Goal: Task Accomplishment & Management: Complete application form

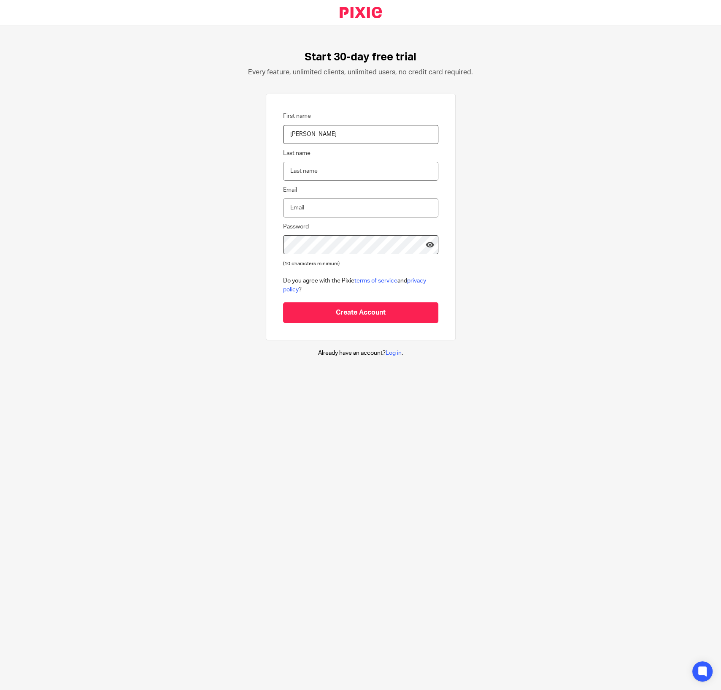
type input "Riley"
type input "Vary"
type input "riley@varycpa.com"
click at [426, 245] on icon at bounding box center [430, 244] width 8 height 8
click at [492, 264] on div "Start 30-day free trial Every feature, unlimited clients, unlimited users, no c…" at bounding box center [360, 203] width 721 height 357
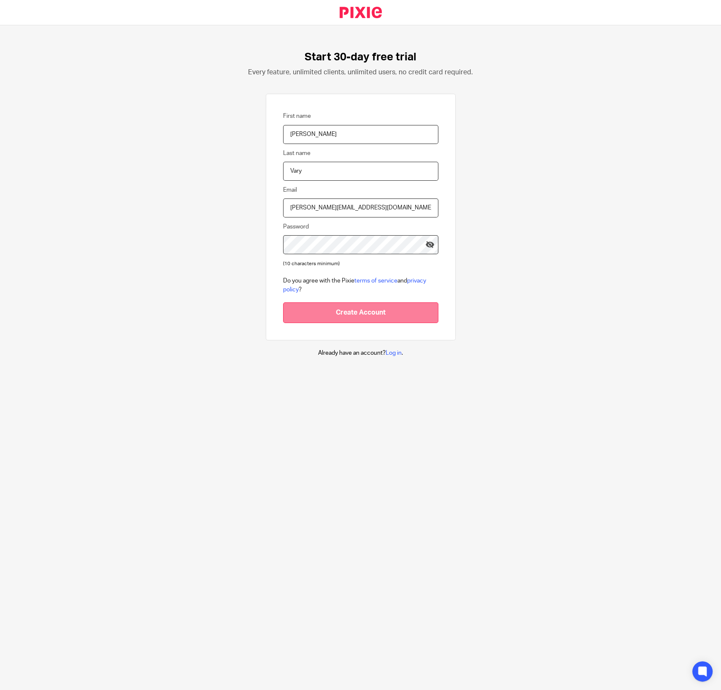
click at [352, 309] on input "Create Account" at bounding box center [360, 312] width 155 height 21
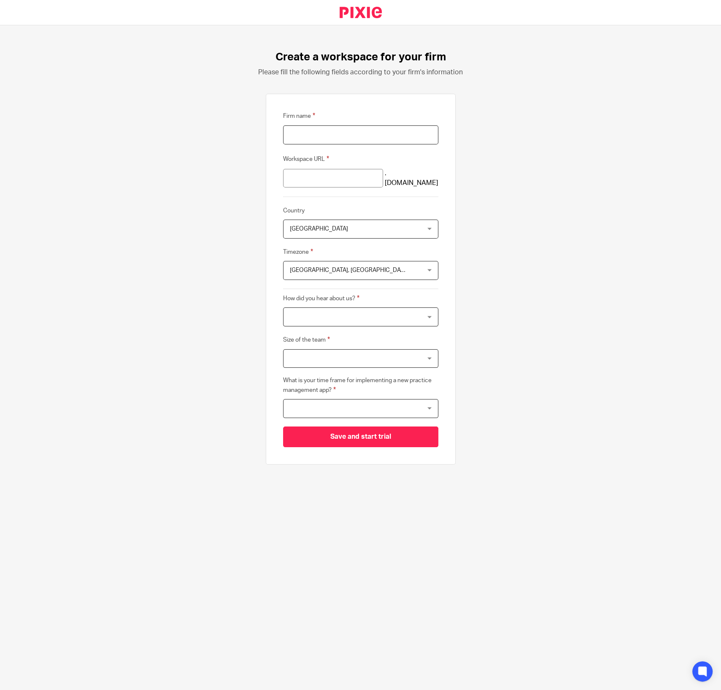
click at [315, 135] on input "Firm name" at bounding box center [360, 134] width 155 height 19
type input "[PERSON_NAME]"
type input "r"
type input "[PERSON_NAME] Vary CPA [GEOGRAPHIC_DATA]"
type input "varycpa"
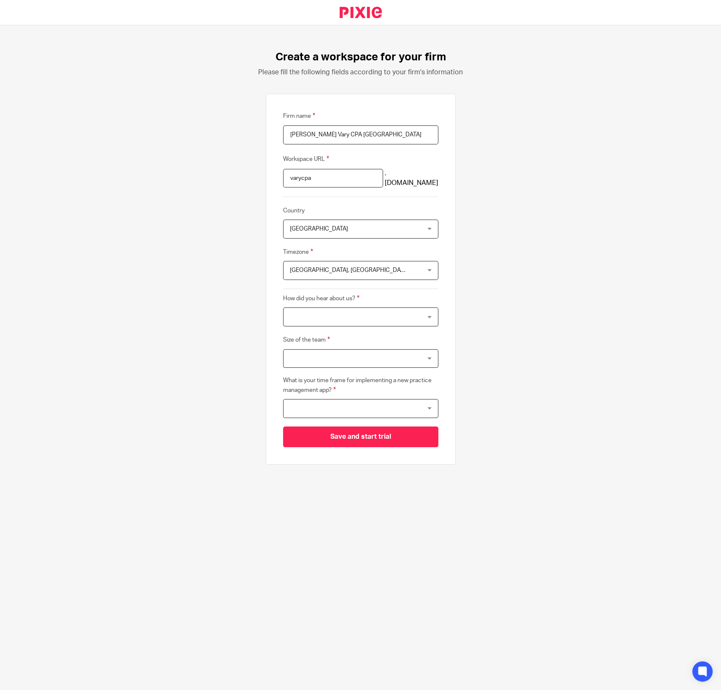
click at [327, 235] on span "United Kingdom" at bounding box center [349, 229] width 119 height 18
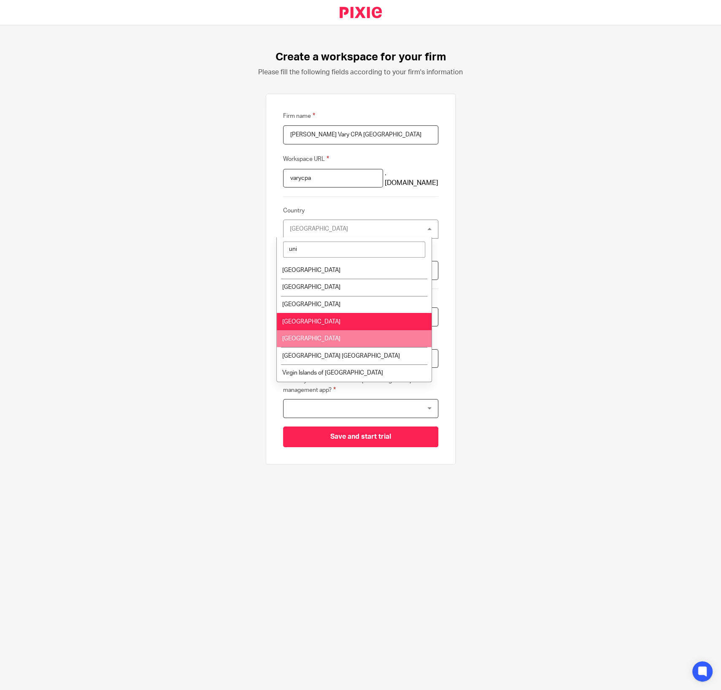
type input "uni"
click at [312, 335] on span "United States" at bounding box center [311, 338] width 58 height 6
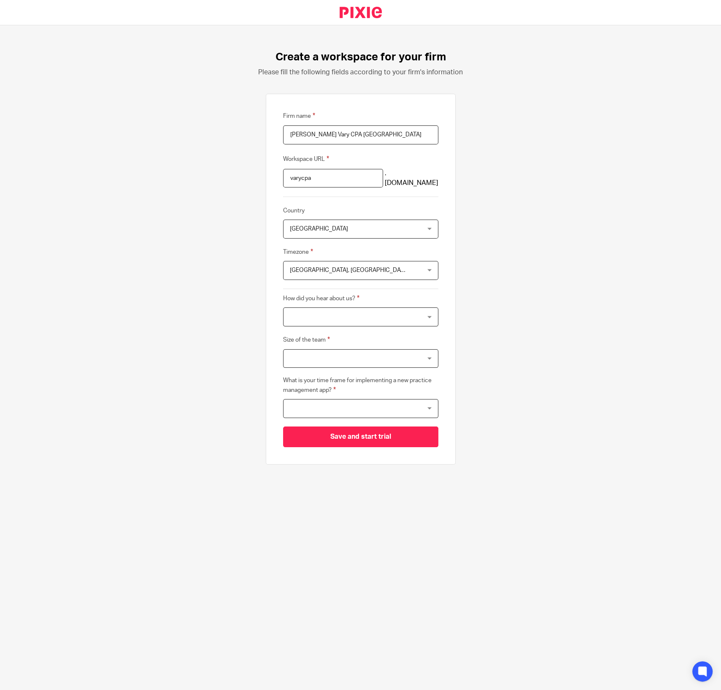
click at [318, 273] on span "Edinburgh, London" at bounding box center [349, 270] width 119 height 18
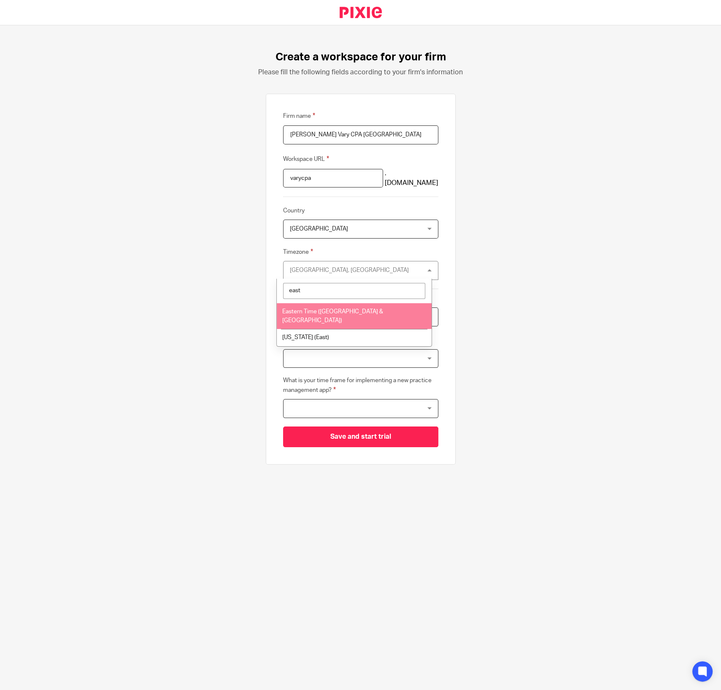
type input "east"
click at [343, 308] on span "Eastern Time (US & Canada)" at bounding box center [332, 315] width 101 height 15
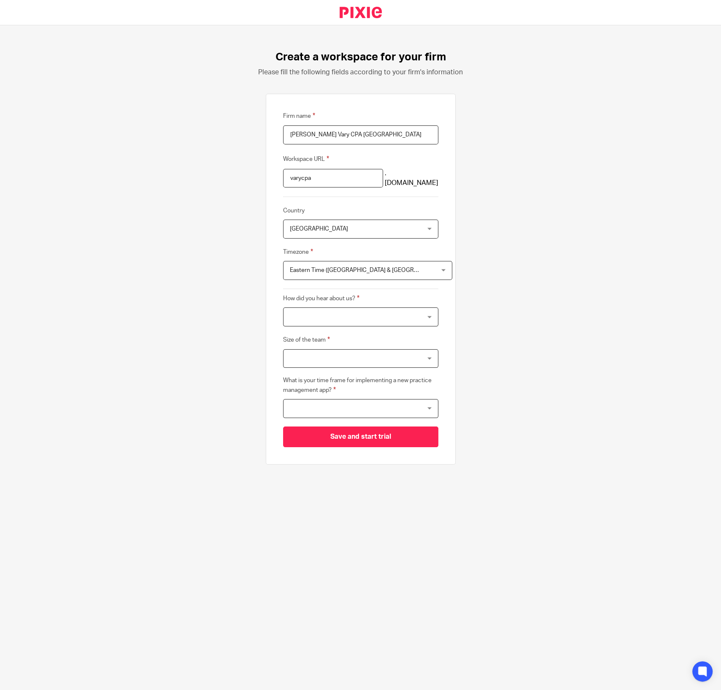
click at [331, 316] on div at bounding box center [360, 316] width 155 height 19
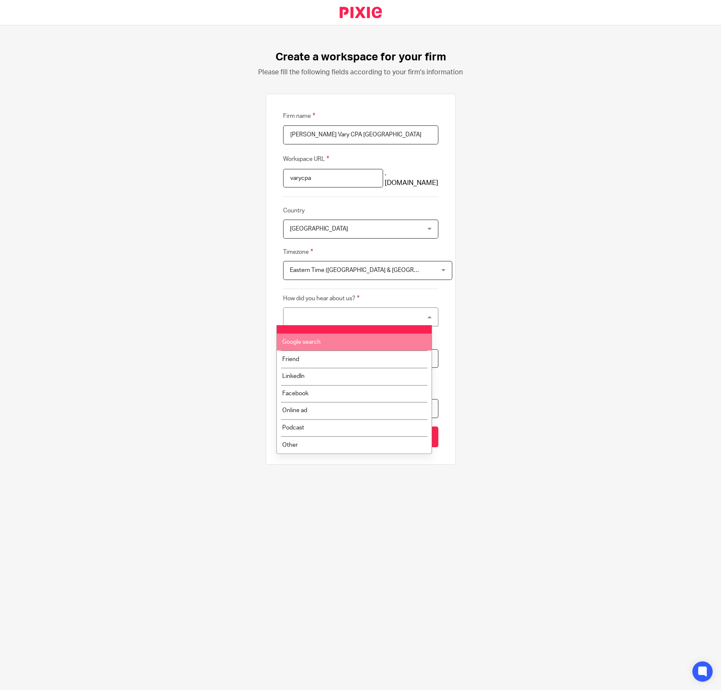
click at [313, 348] on li "Google search" at bounding box center [354, 341] width 154 height 17
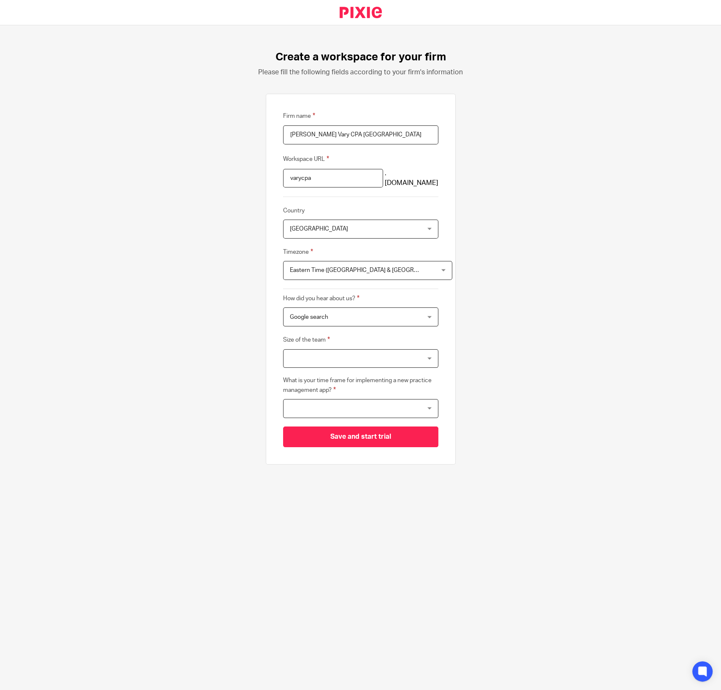
click at [313, 350] on div at bounding box center [360, 358] width 155 height 19
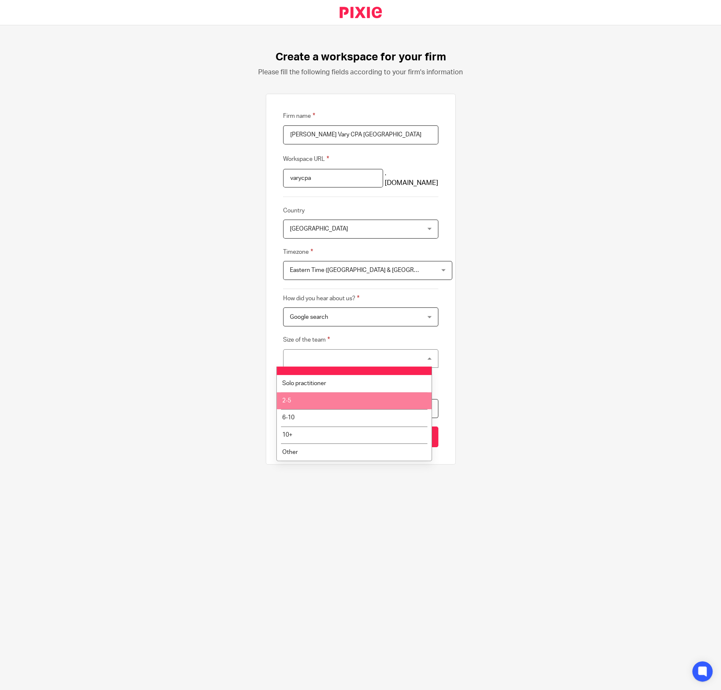
click at [307, 399] on li "2-5" at bounding box center [354, 400] width 154 height 17
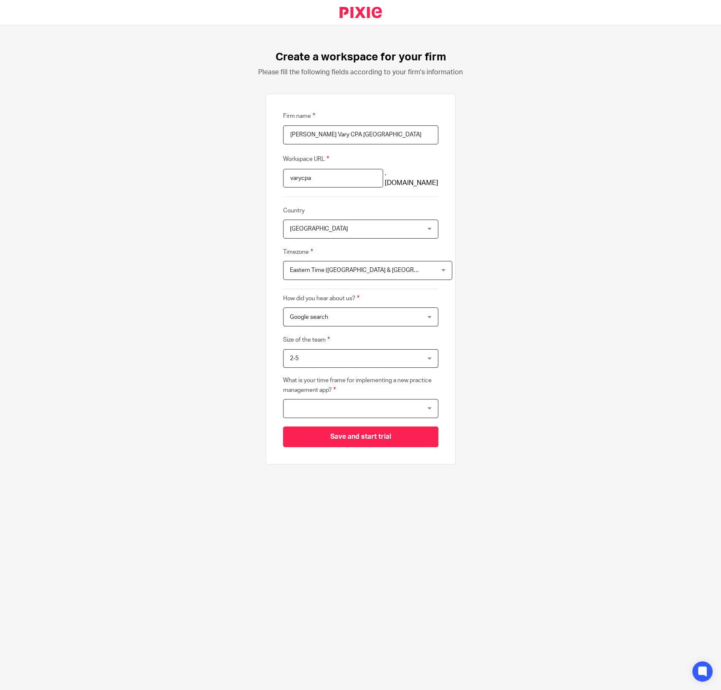
click at [327, 352] on span "2-5" at bounding box center [349, 358] width 119 height 18
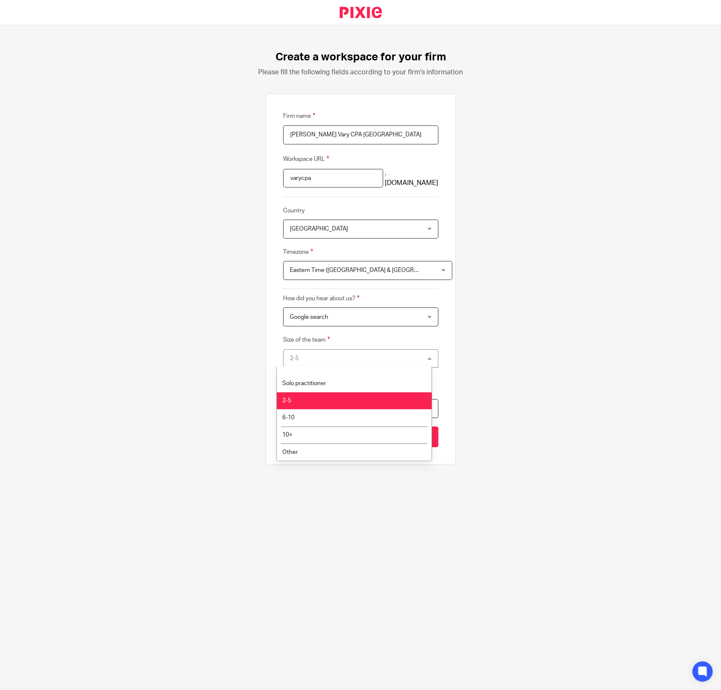
click at [319, 397] on li "2-5" at bounding box center [354, 400] width 154 height 17
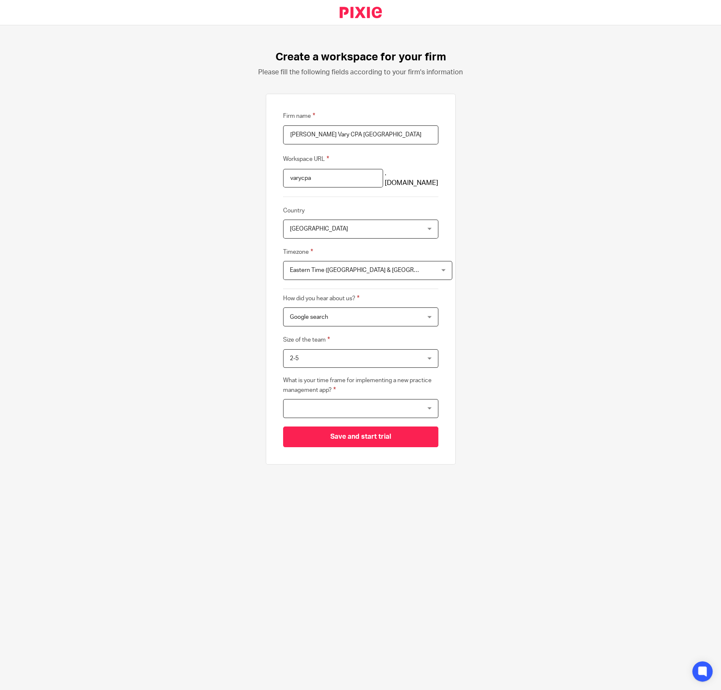
click at [316, 401] on div at bounding box center [360, 408] width 155 height 19
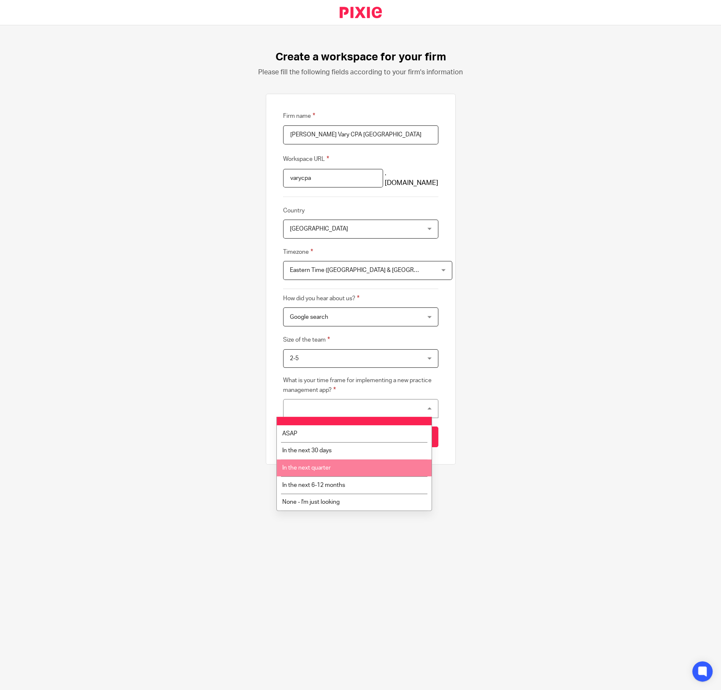
click at [324, 468] on span "In the next quarter" at bounding box center [306, 468] width 49 height 6
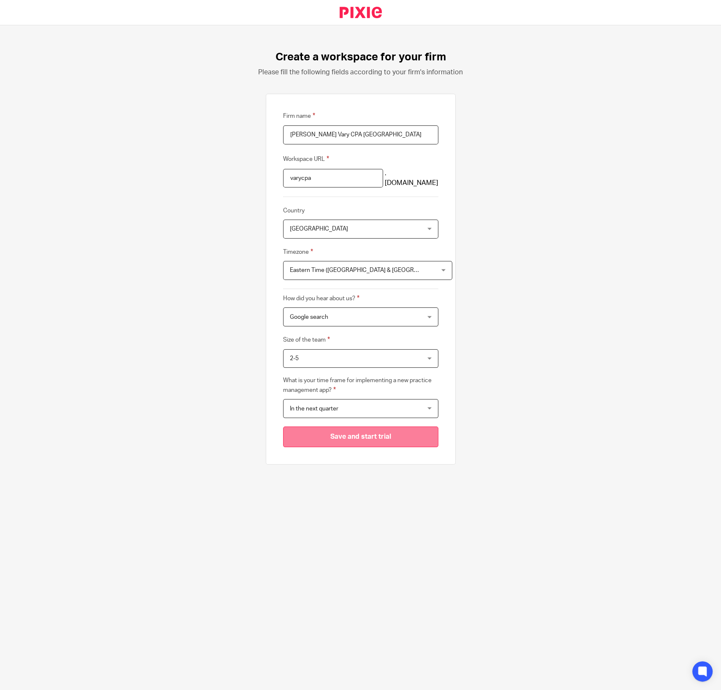
click at [411, 437] on input "Save and start trial" at bounding box center [360, 436] width 155 height 21
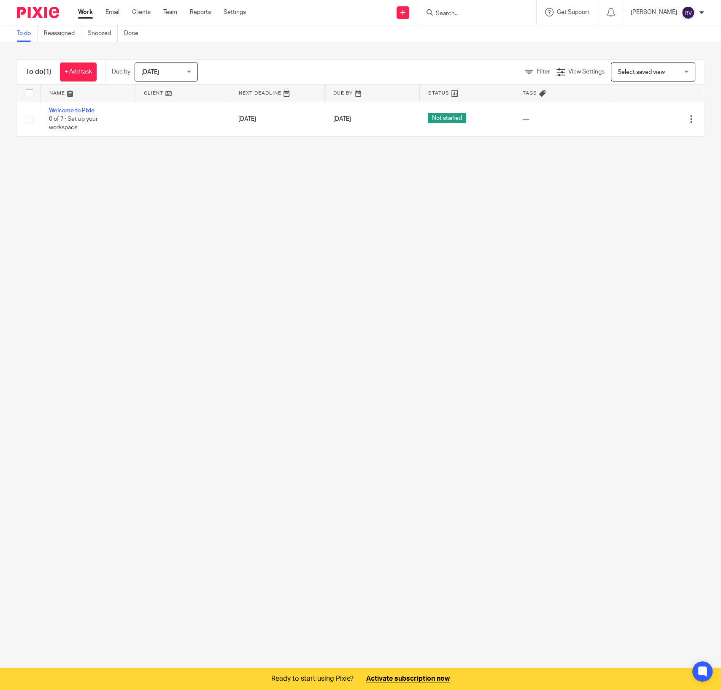
click at [285, 254] on main "To do Reassigned Snoozed Done To do (1) + Add task Due by Today Today Today Tom…" at bounding box center [360, 345] width 721 height 690
click at [53, 35] on link "Reassigned" at bounding box center [63, 33] width 38 height 16
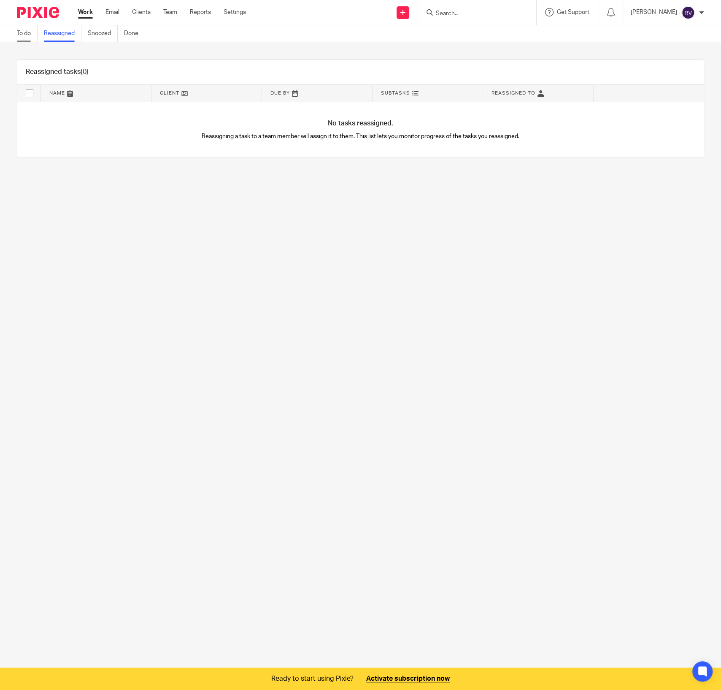
drag, startPoint x: 0, startPoint y: 0, endPoint x: 28, endPoint y: 36, distance: 45.7
click at [28, 36] on link "To do" at bounding box center [27, 33] width 21 height 16
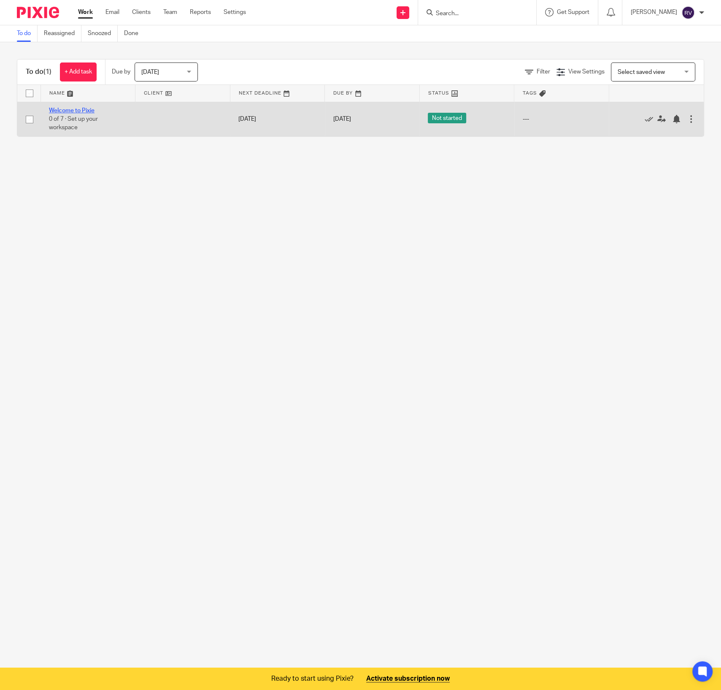
click at [80, 111] on link "Welcome to Pixie" at bounding box center [72, 111] width 46 height 6
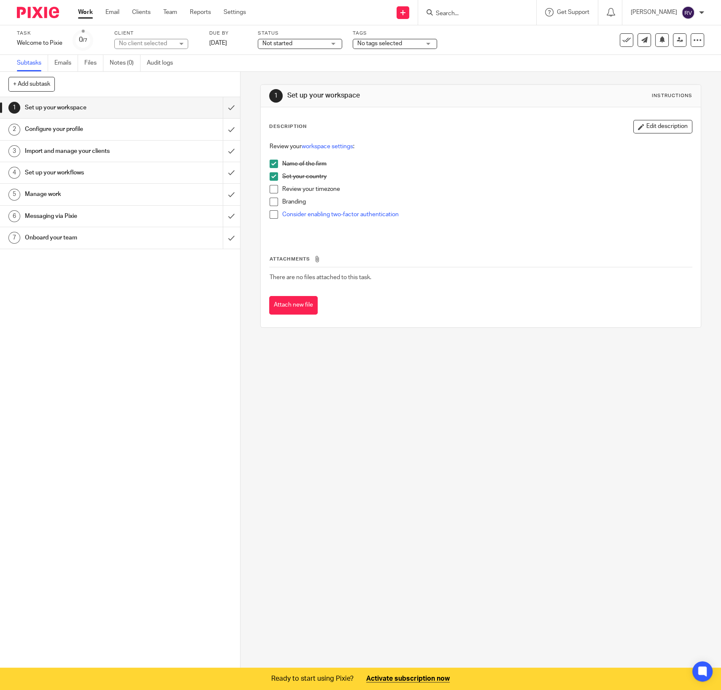
drag, startPoint x: 493, startPoint y: 381, endPoint x: 488, endPoint y: 373, distance: 10.0
click at [493, 381] on div "1 Set up your workspace Instructions Description Edit description Review your w…" at bounding box center [481, 370] width 481 height 597
